Goal: Navigation & Orientation: Find specific page/section

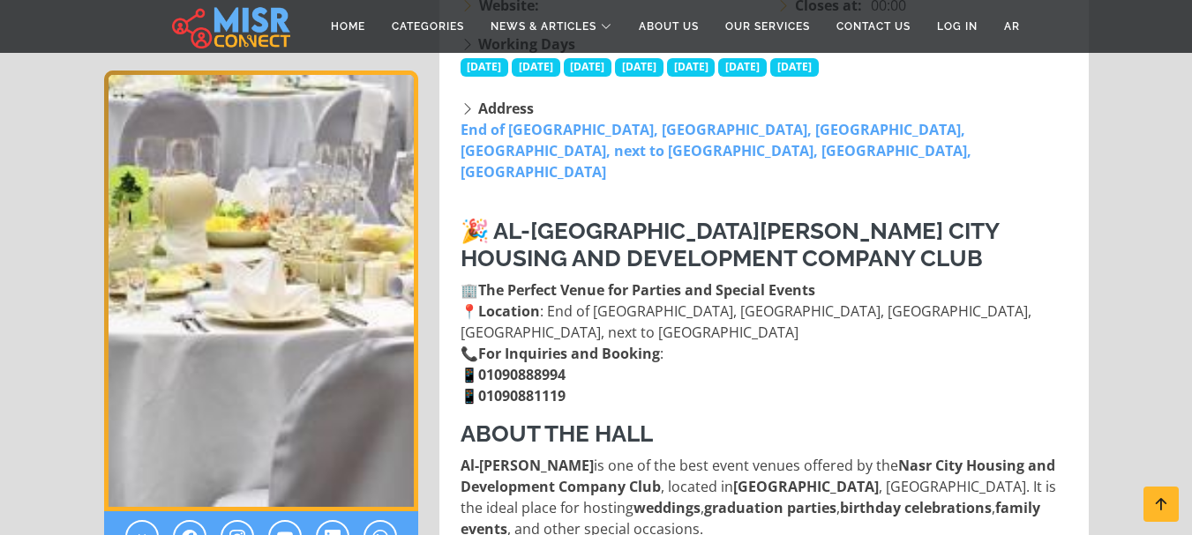
scroll to position [483, 0]
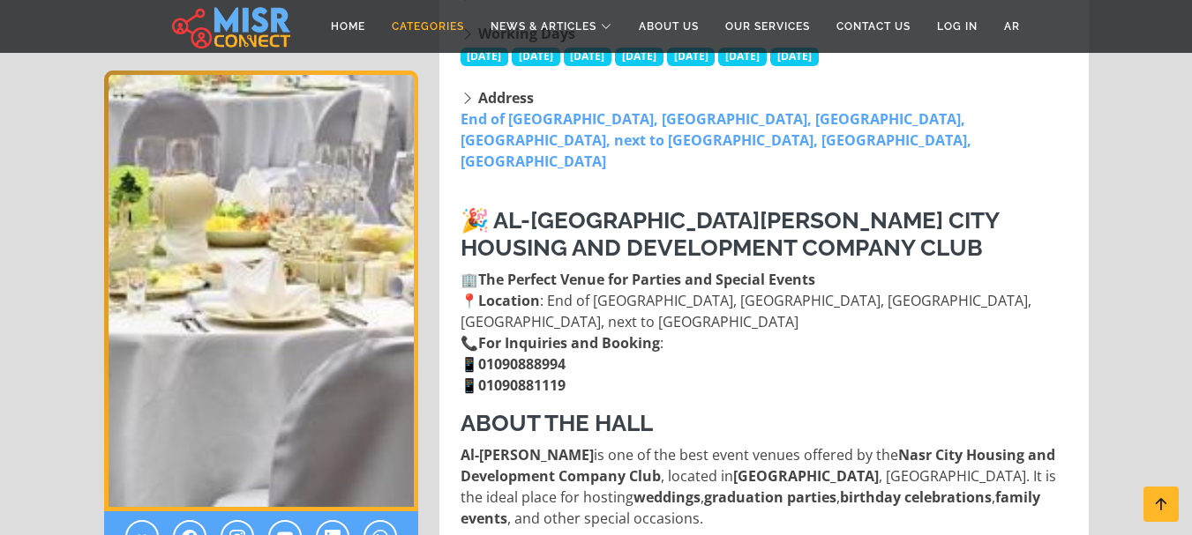
click at [434, 26] on link "Categories" at bounding box center [427, 27] width 99 height 34
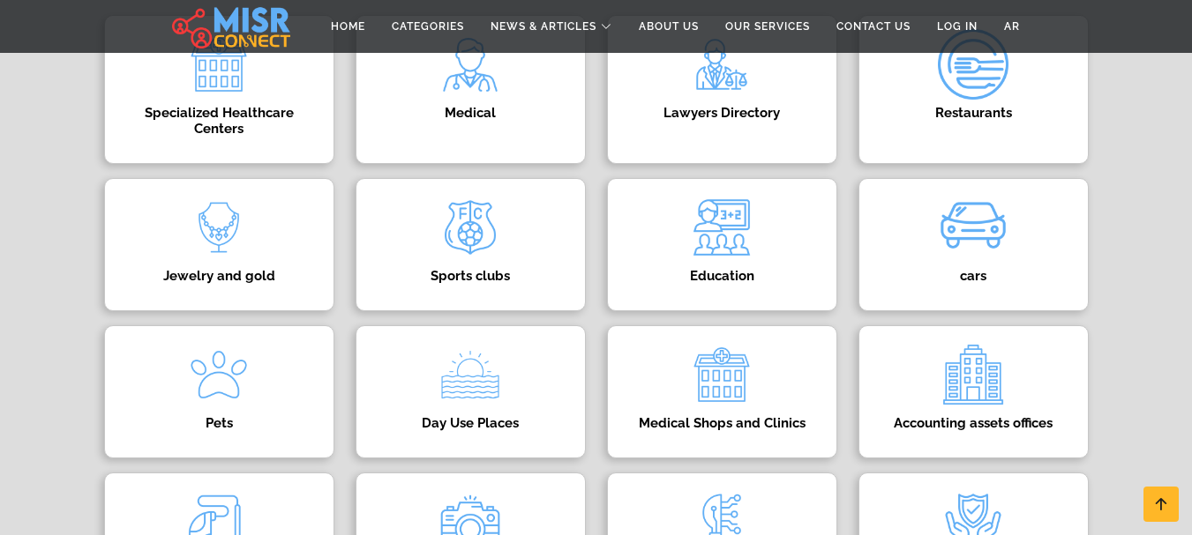
scroll to position [483, 0]
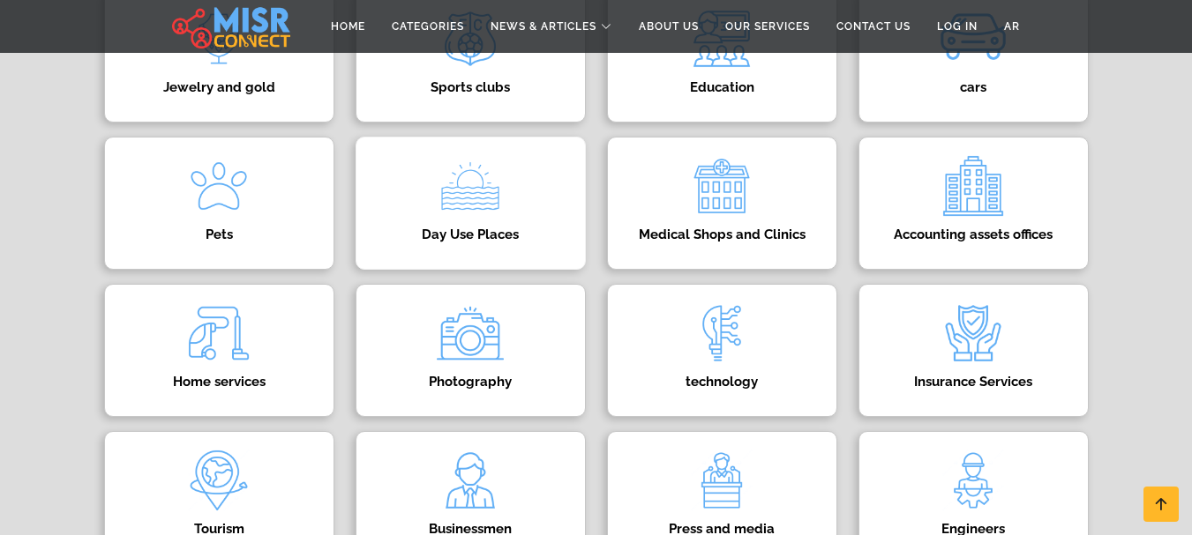
click at [515, 198] on div "Day Use Places 🏖️ Day Use Guide in Egypt Day Use Locations Guide in Egypt | Enj…" at bounding box center [470, 203] width 230 height 133
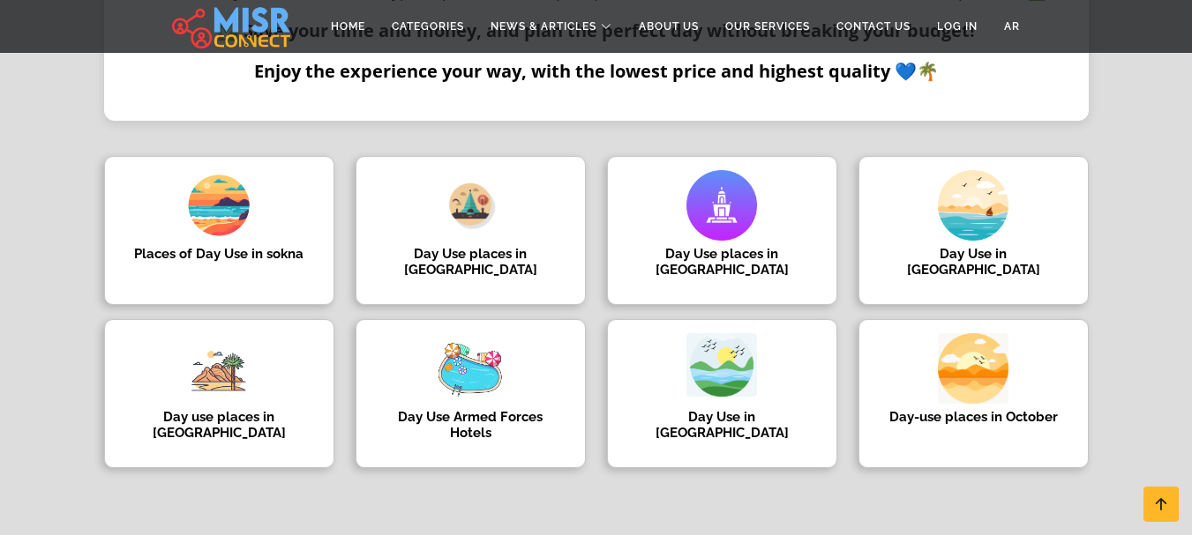
scroll to position [571, 0]
